Goal: Information Seeking & Learning: Learn about a topic

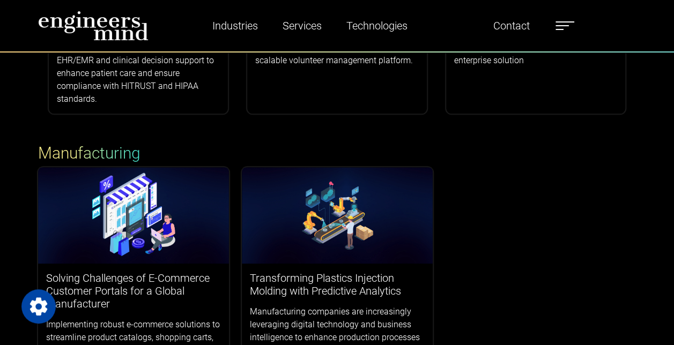
scroll to position [643, 0]
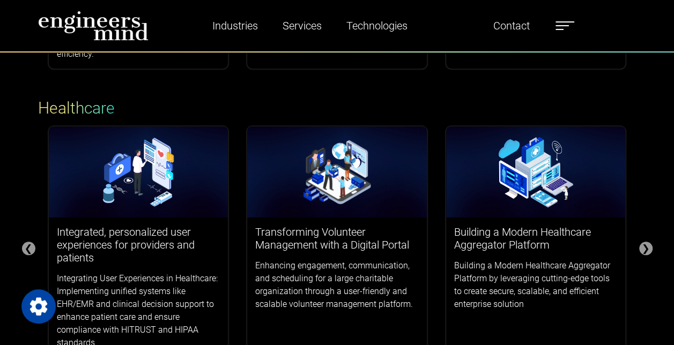
scroll to position [322, 0]
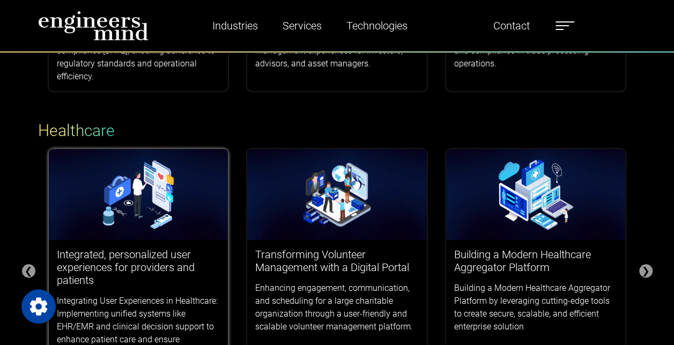
click at [128, 239] on img at bounding box center [139, 194] width 180 height 91
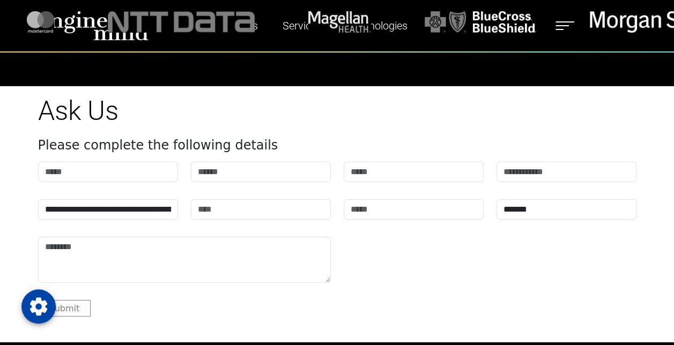
scroll to position [1768, 0]
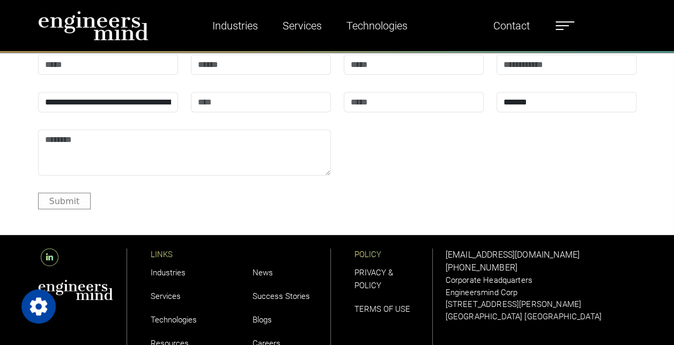
scroll to position [3460, 0]
